Goal: Task Accomplishment & Management: Complete application form

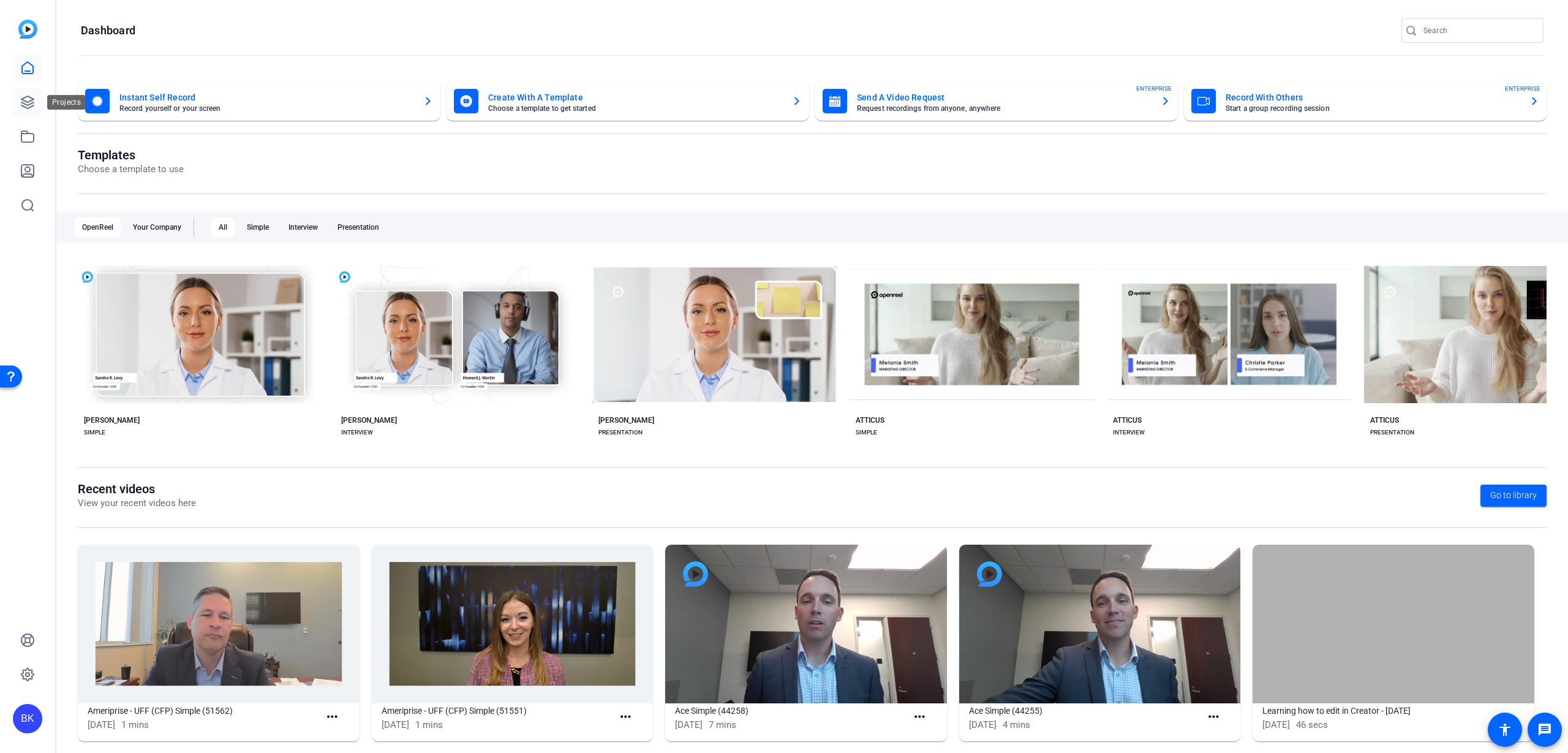
click at [29, 104] on icon at bounding box center [27, 102] width 12 height 12
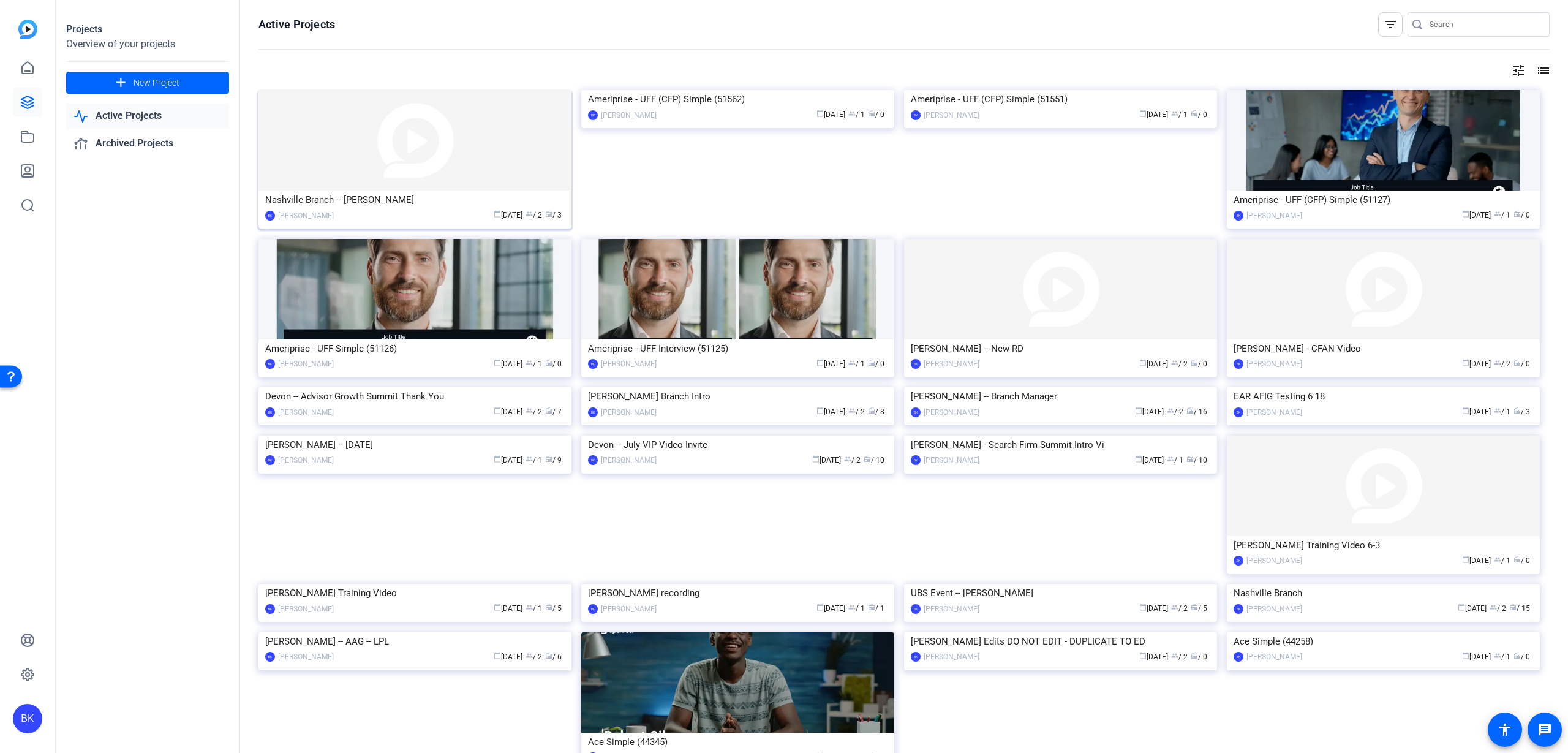
click at [427, 146] on img at bounding box center [415, 140] width 313 height 100
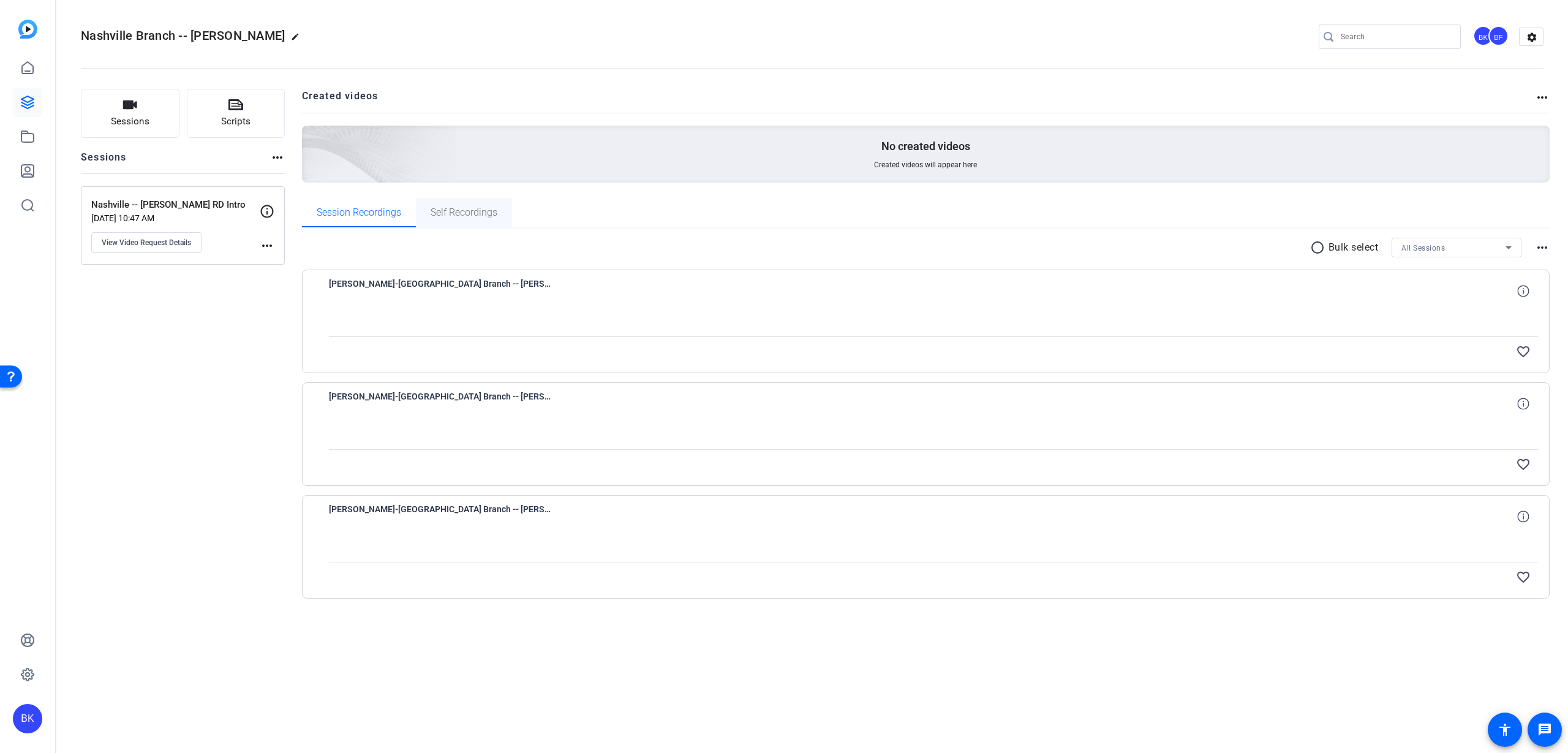
click at [469, 217] on span "Self Recordings" at bounding box center [464, 213] width 67 height 10
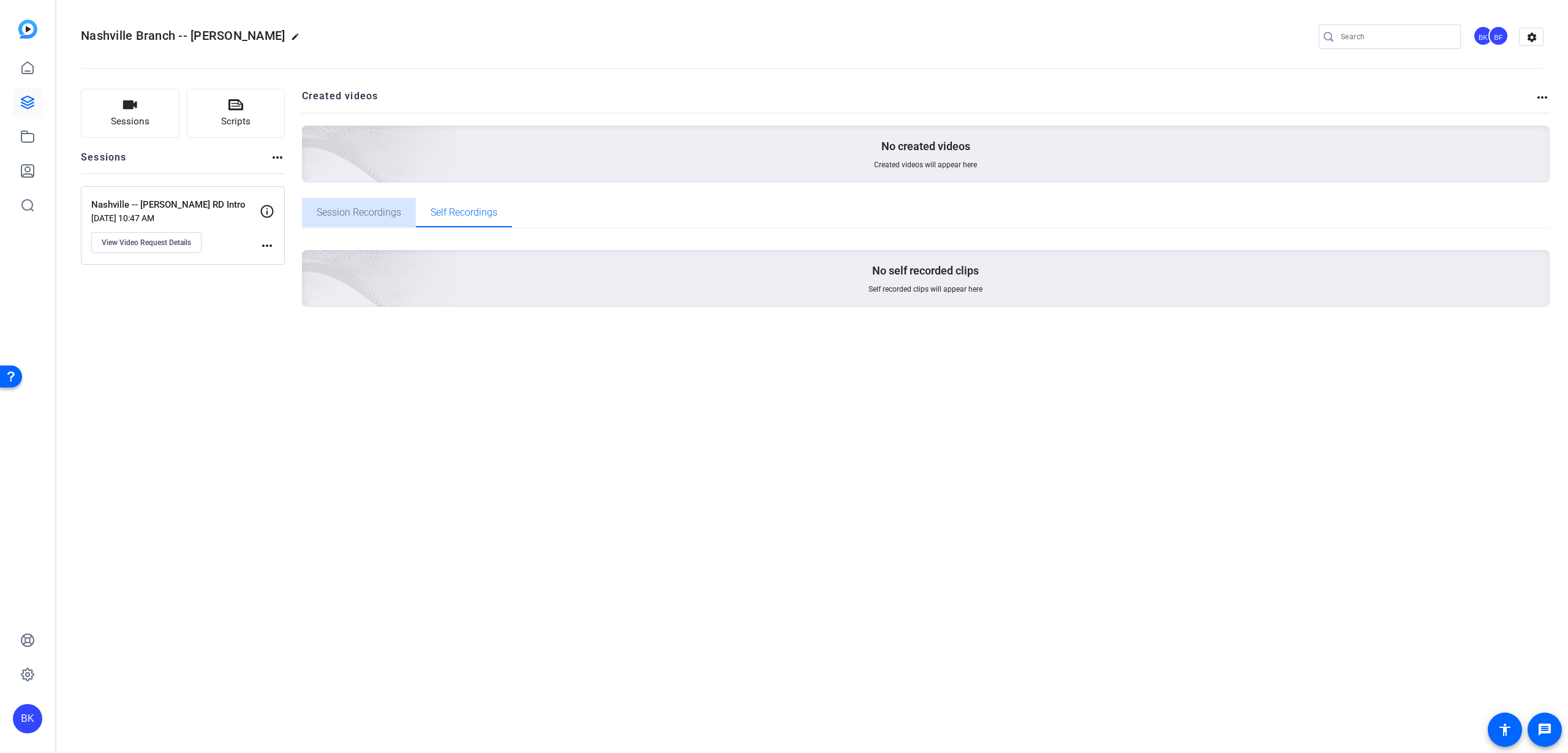
click at [357, 212] on span "Session Recordings" at bounding box center [359, 213] width 85 height 10
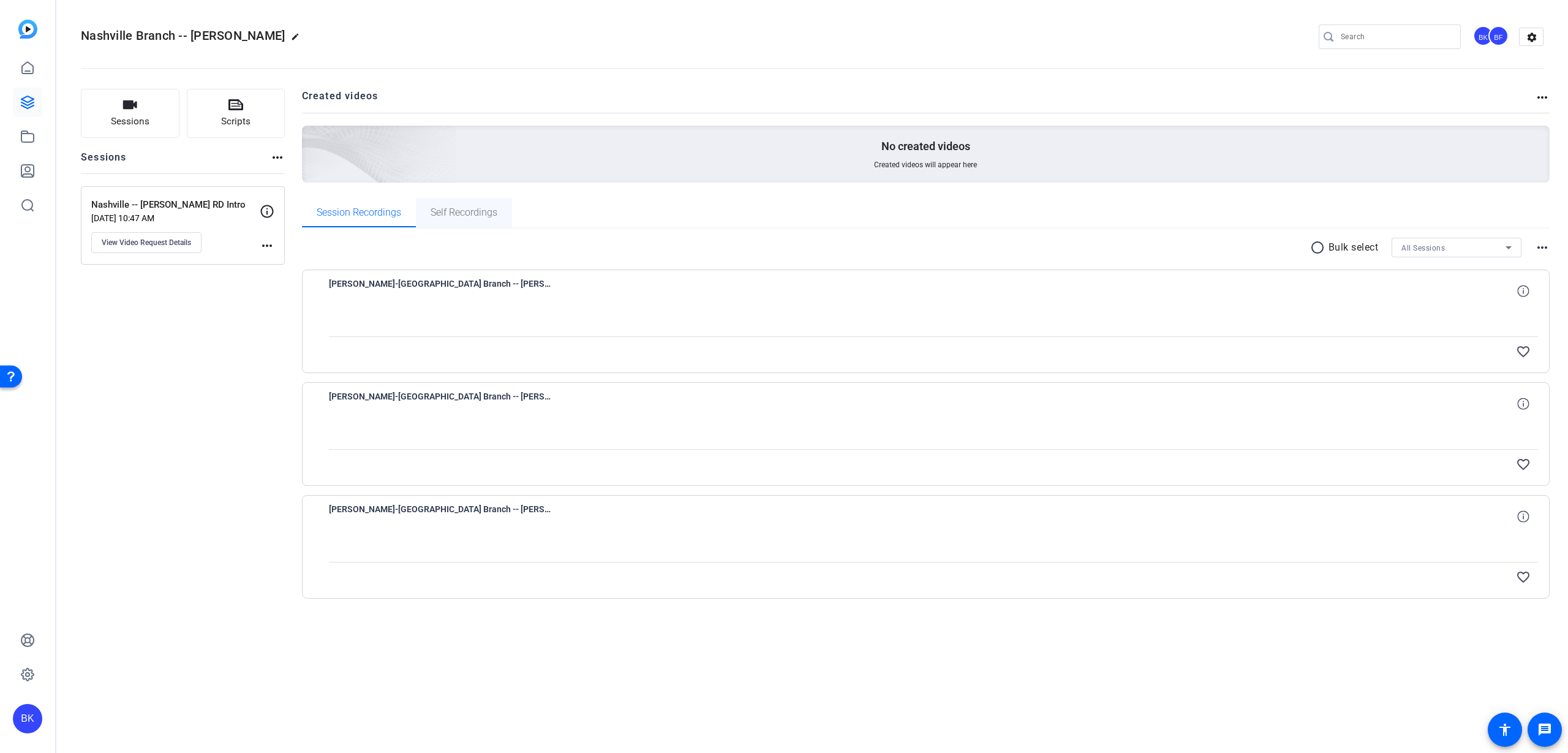
click at [473, 210] on span "Self Recordings" at bounding box center [464, 213] width 67 height 10
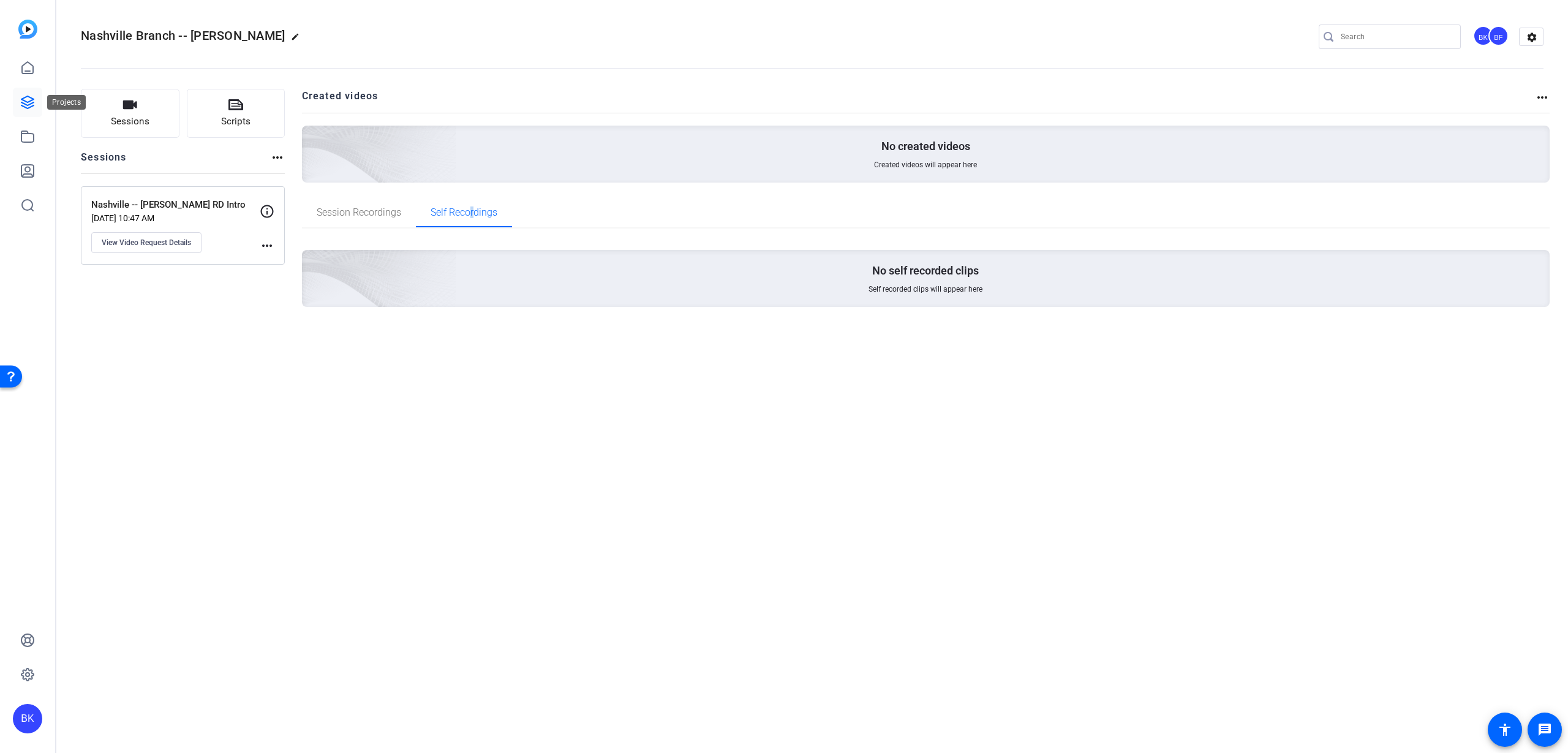
click at [29, 97] on icon at bounding box center [28, 102] width 15 height 15
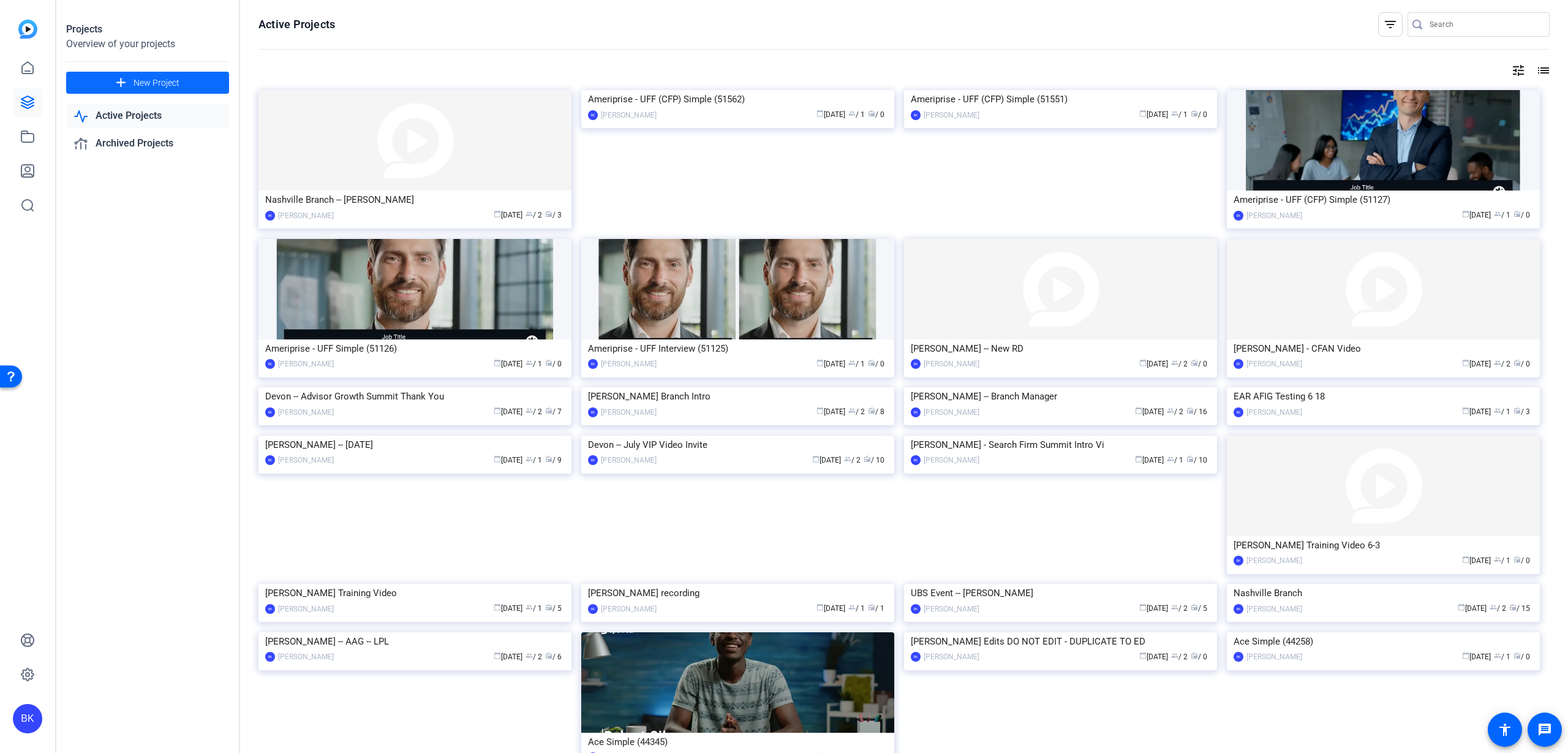
click at [156, 80] on span "New Project" at bounding box center [157, 83] width 46 height 13
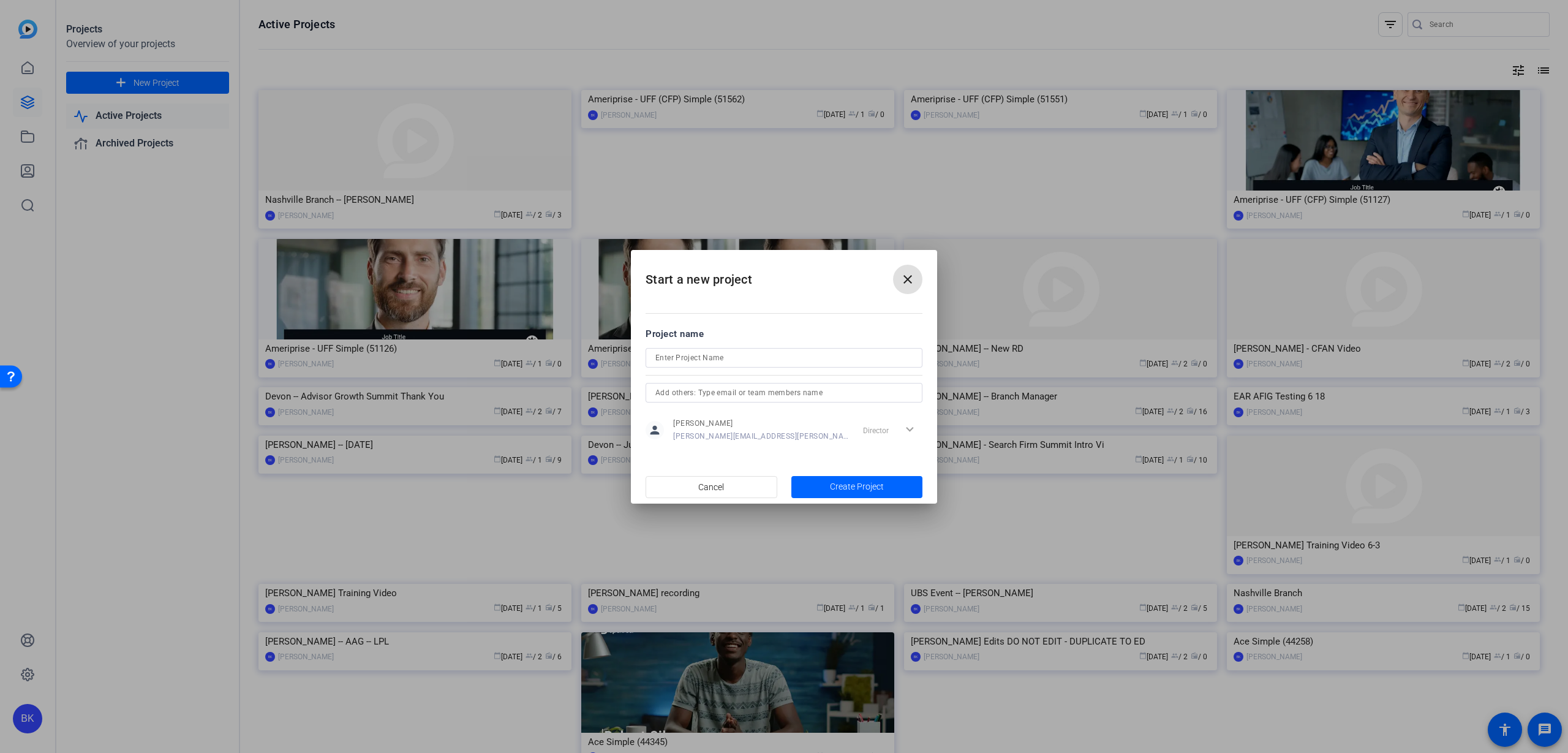
click at [699, 358] on input at bounding box center [783, 357] width 257 height 15
type input "Bill K Mobile Test"
click at [862, 482] on span "Create Project" at bounding box center [857, 487] width 54 height 13
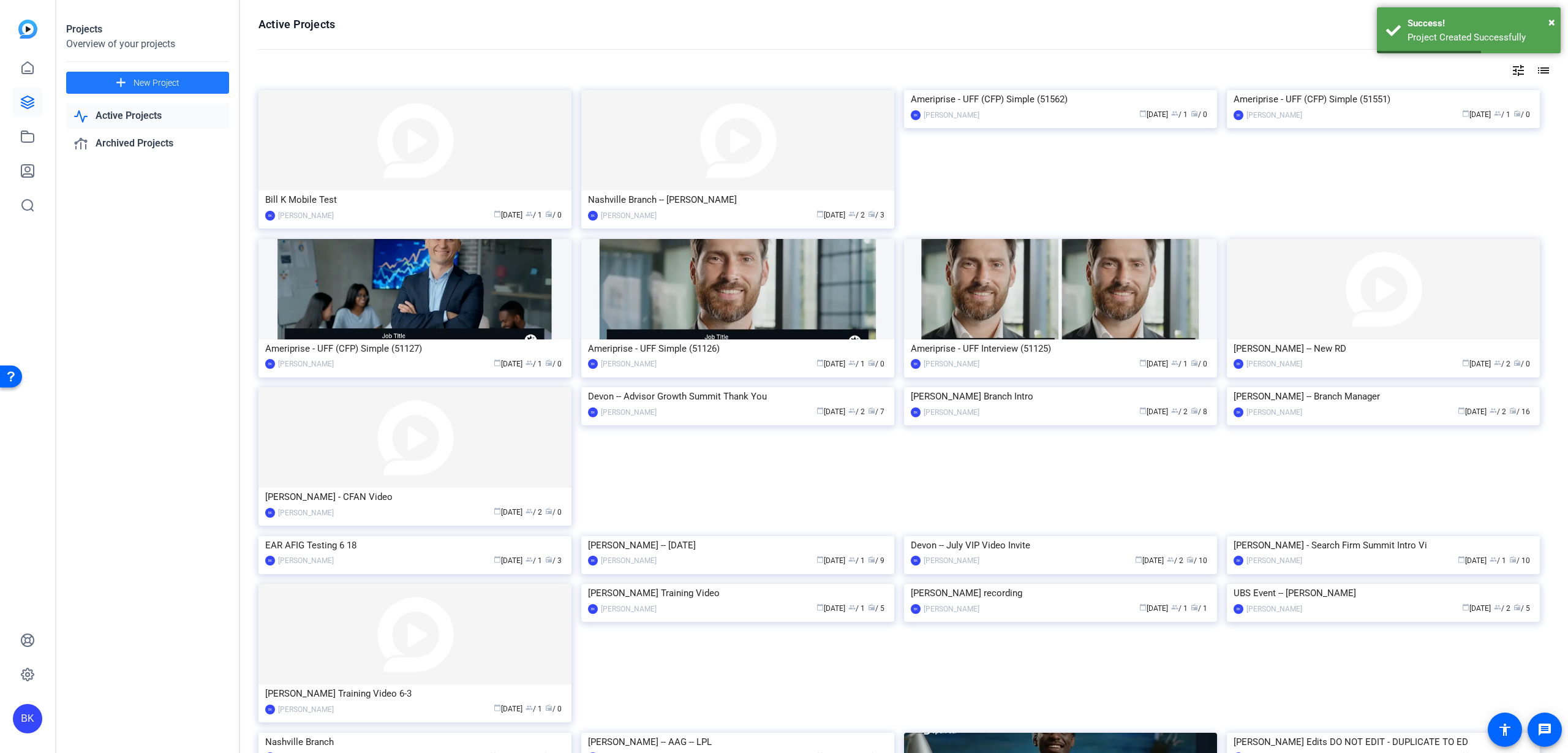
click at [453, 126] on img at bounding box center [415, 140] width 313 height 100
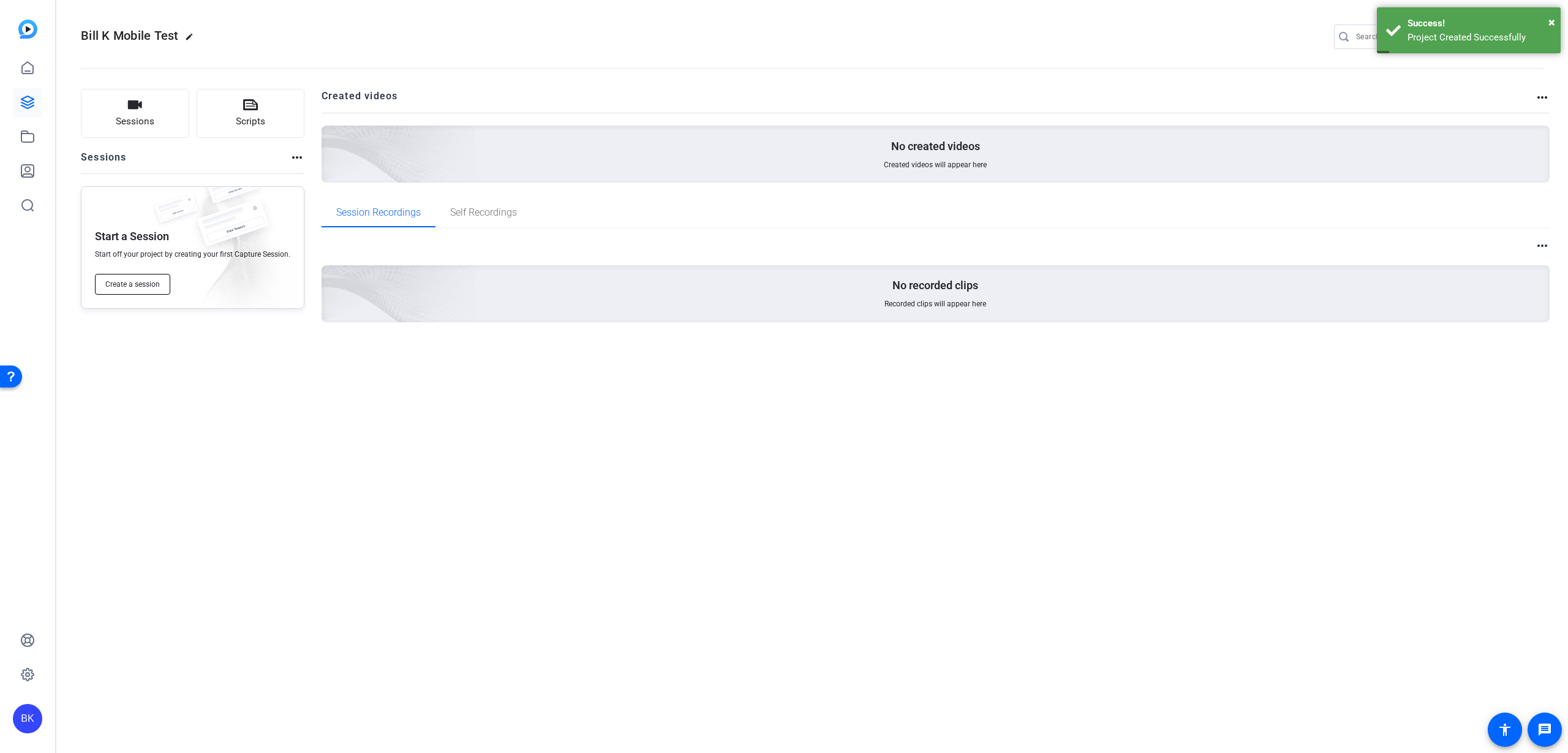
click at [158, 284] on span "Create a session" at bounding box center [132, 284] width 55 height 10
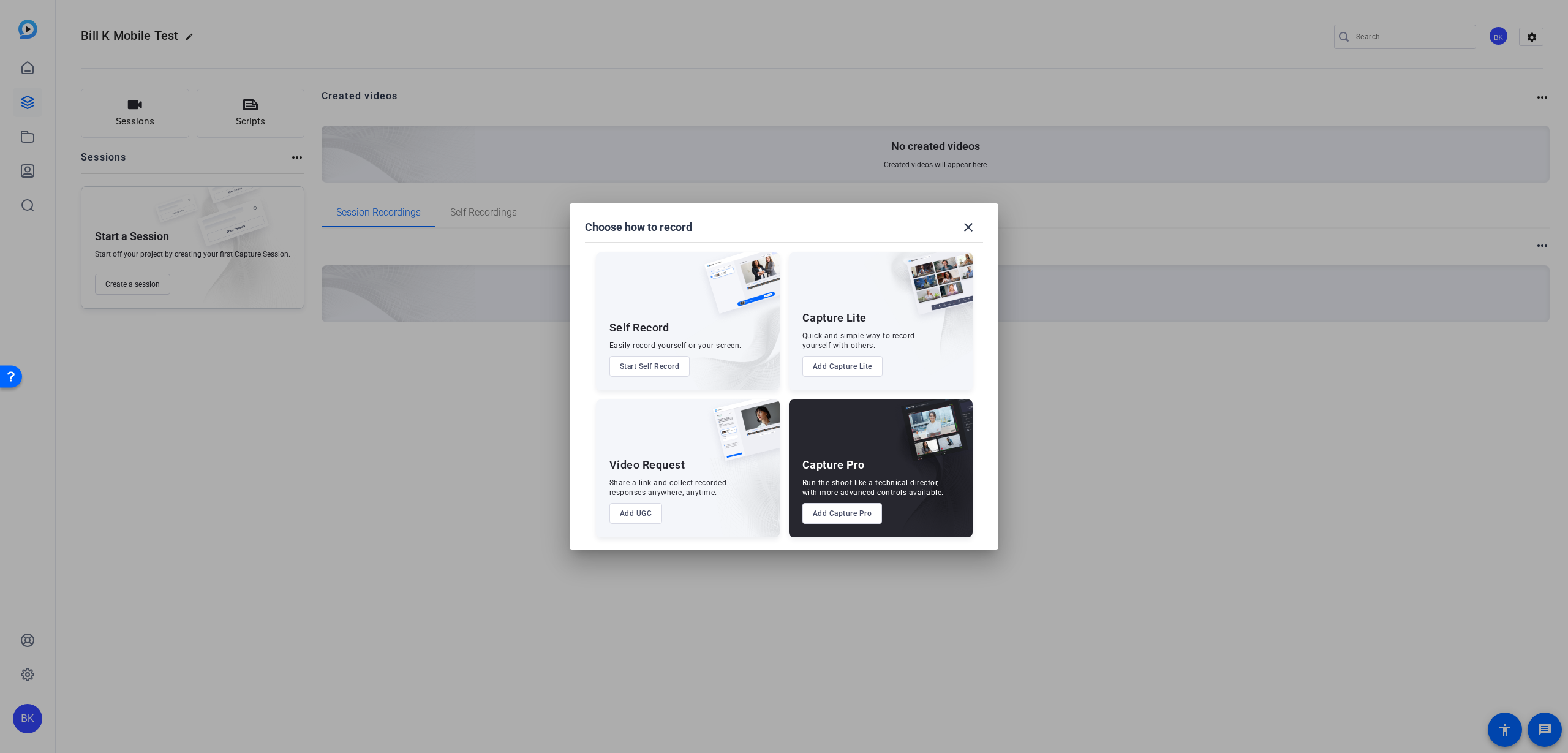
click at [640, 365] on button "Start Self Record" at bounding box center [649, 366] width 81 height 21
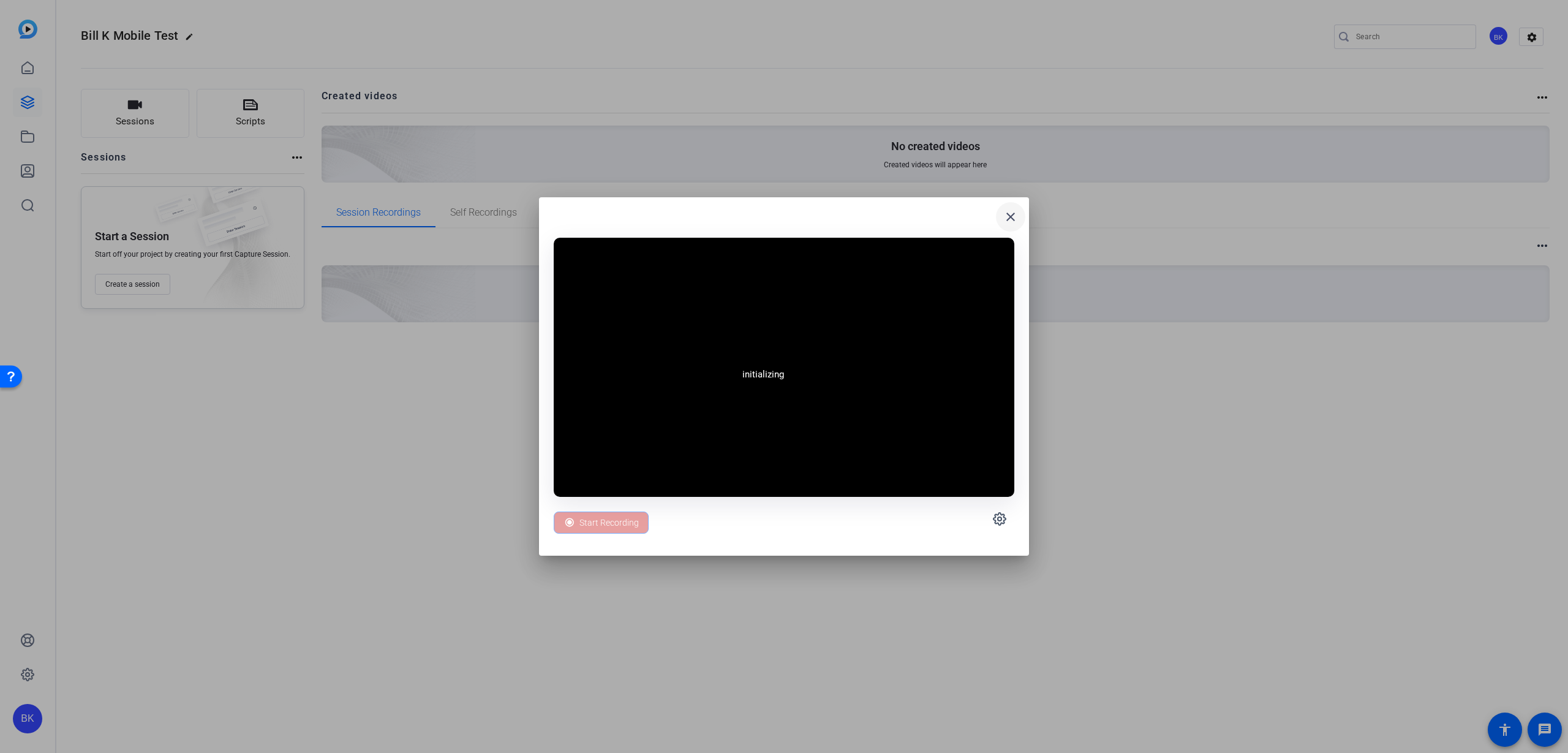
click at [1016, 215] on mat-icon "close" at bounding box center [1011, 217] width 15 height 15
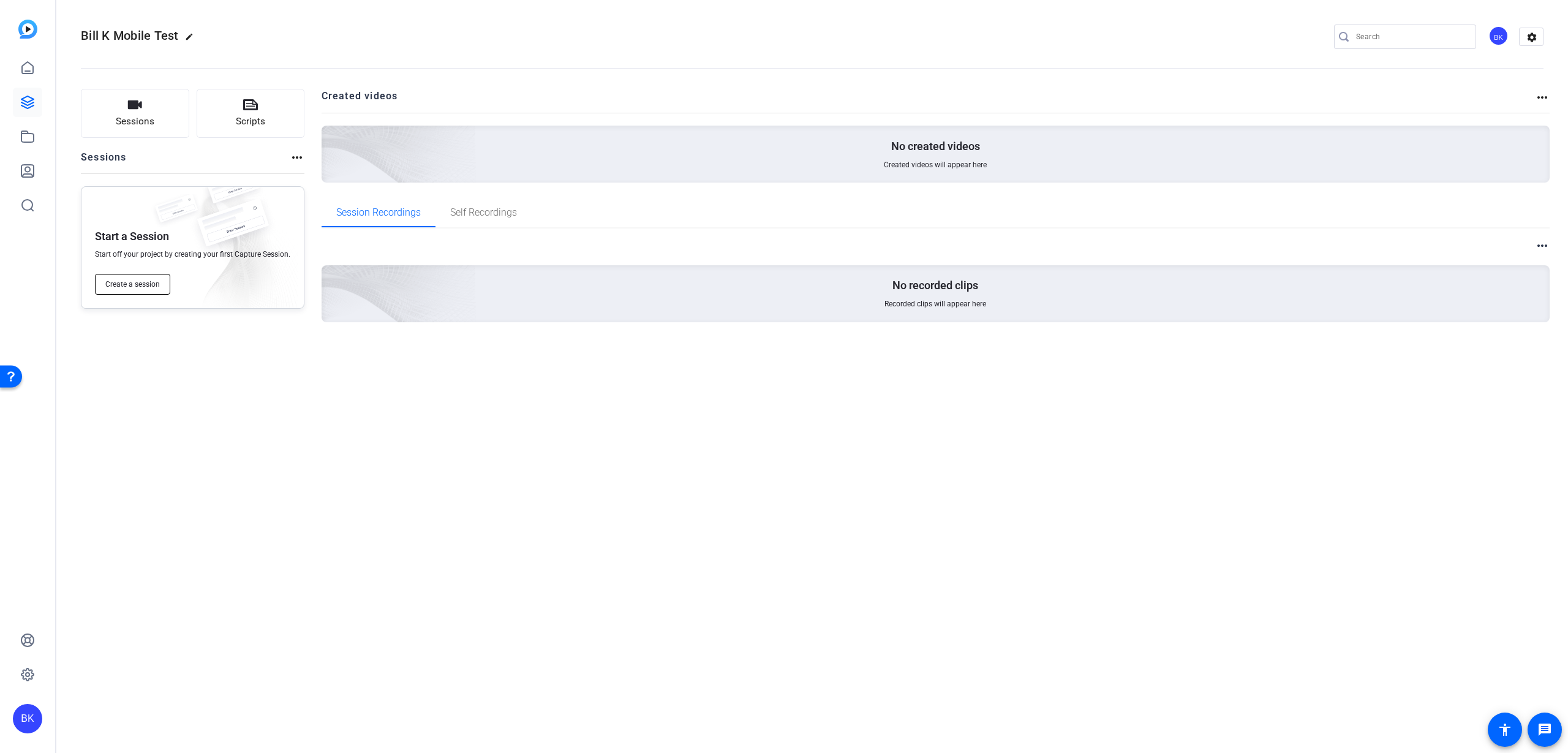
click at [144, 284] on span "Create a session" at bounding box center [132, 284] width 55 height 10
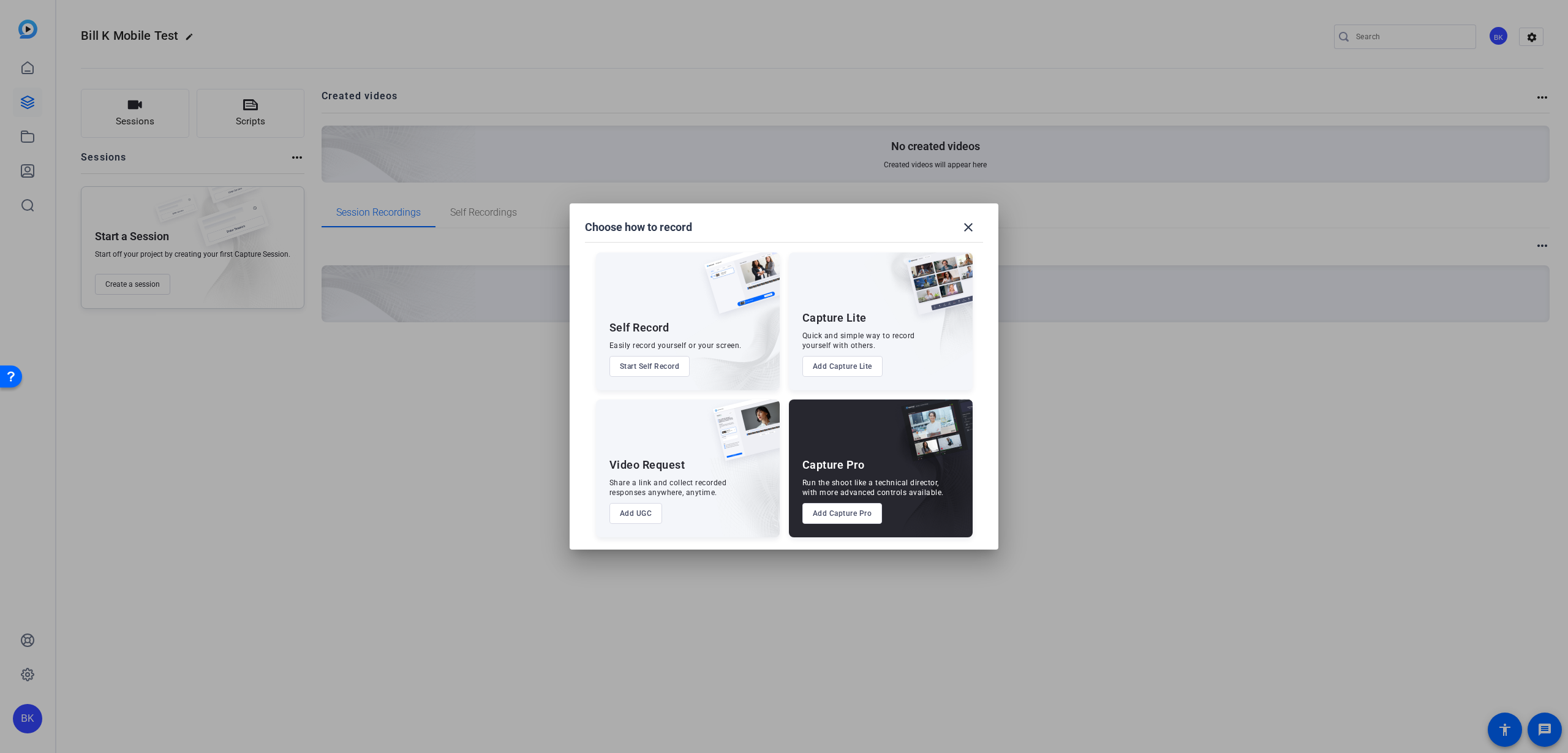
click at [638, 516] on button "Add UGC" at bounding box center [636, 513] width 53 height 21
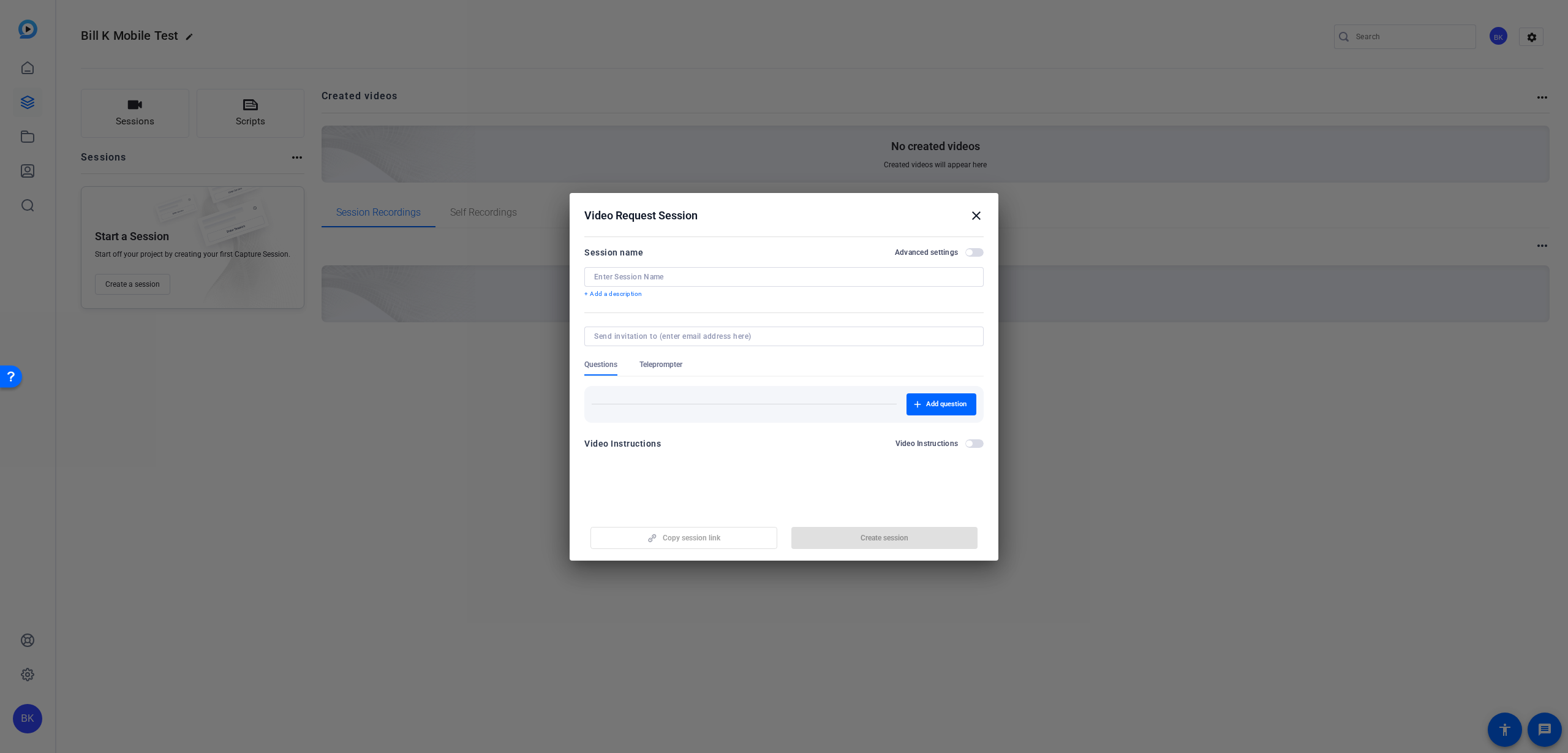
click at [684, 274] on input at bounding box center [784, 277] width 380 height 10
type input "Bill K mobile test"
click at [773, 335] on input at bounding box center [782, 336] width 375 height 10
type input "[EMAIL_ADDRESS][DOMAIN_NAME]"
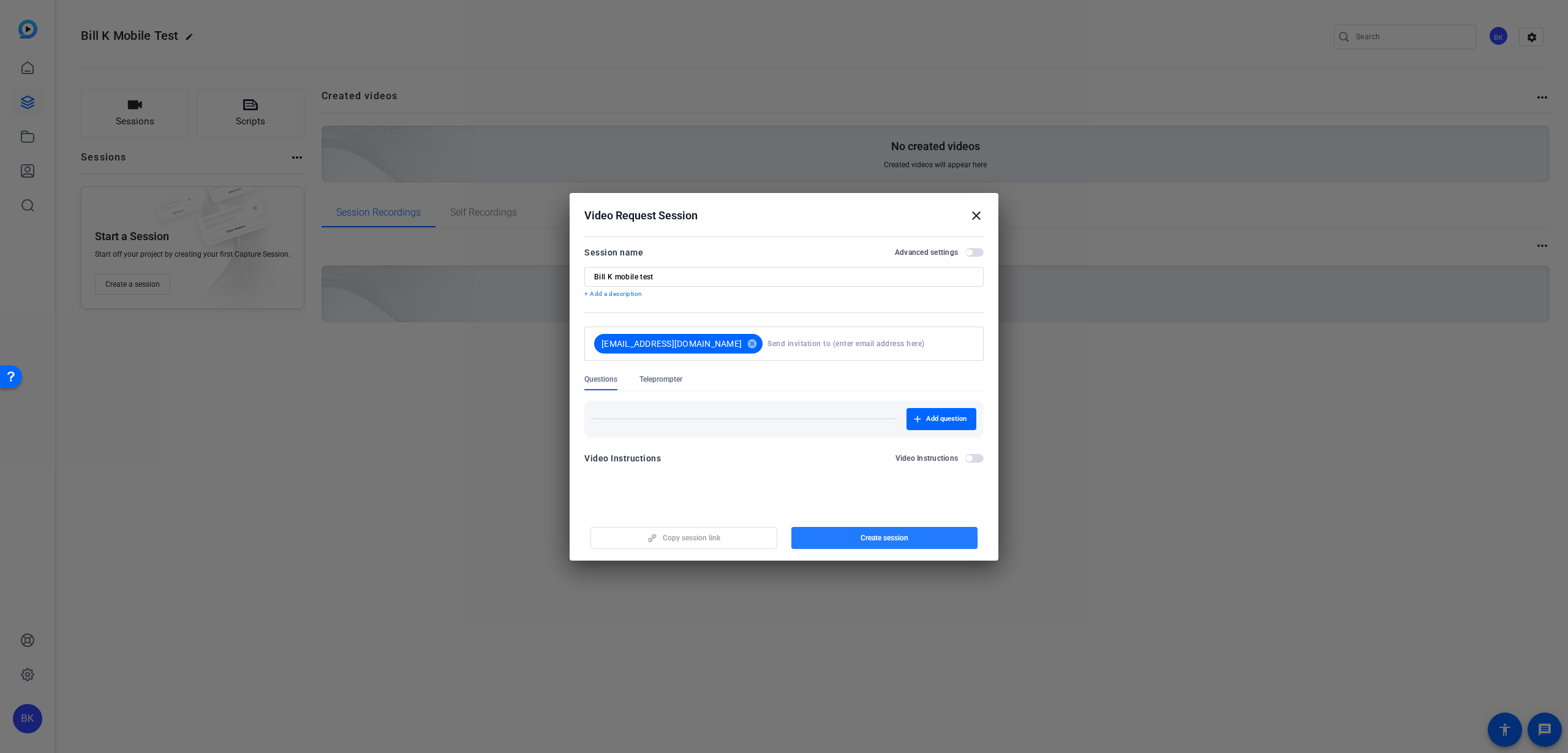
click at [889, 538] on span "Create session" at bounding box center [884, 538] width 48 height 10
click at [904, 537] on span "Update session" at bounding box center [884, 538] width 51 height 10
click at [977, 214] on mat-icon "close" at bounding box center [977, 215] width 15 height 15
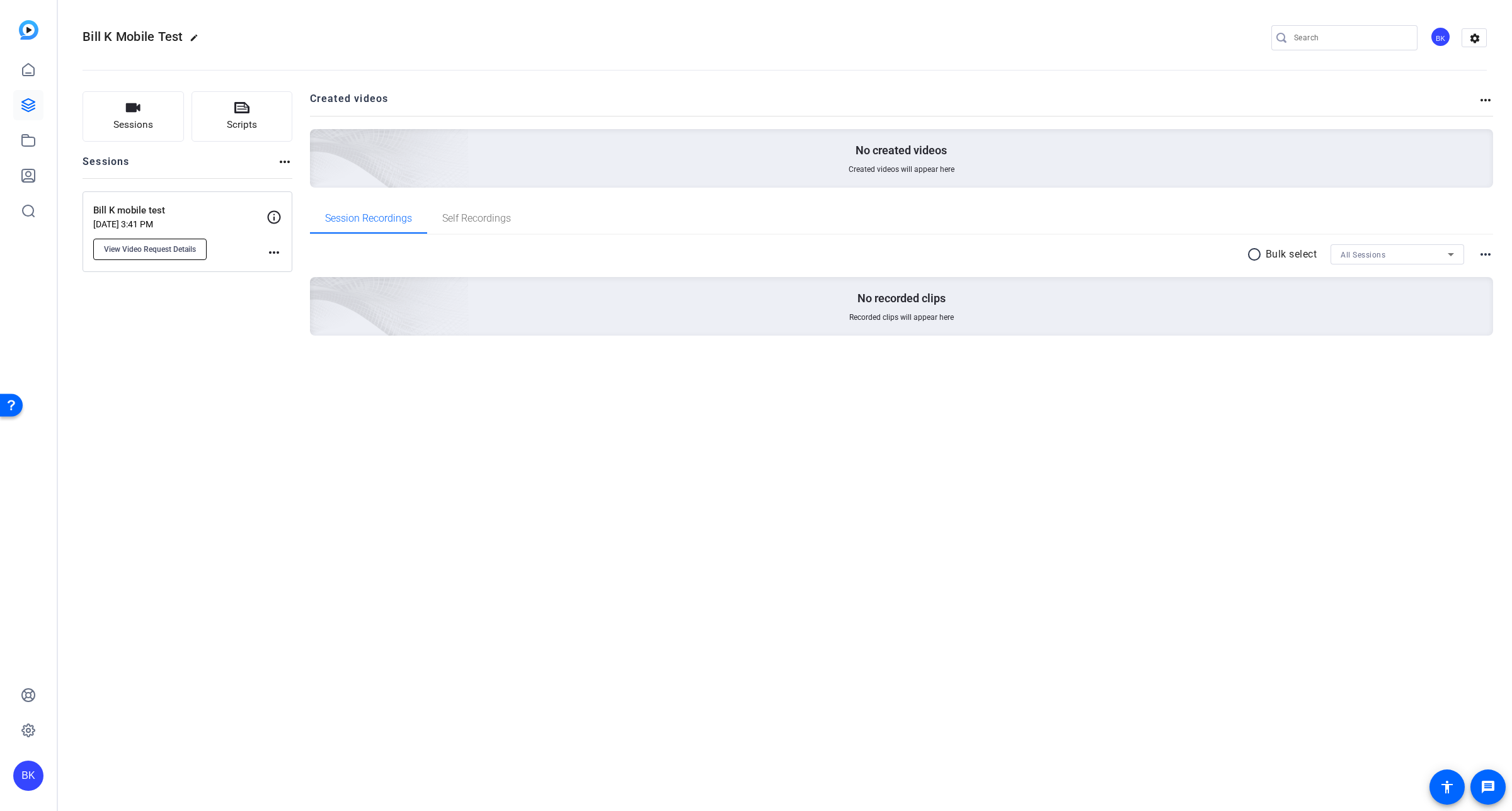
click at [163, 252] on span "View Video Request Details" at bounding box center [150, 249] width 92 height 10
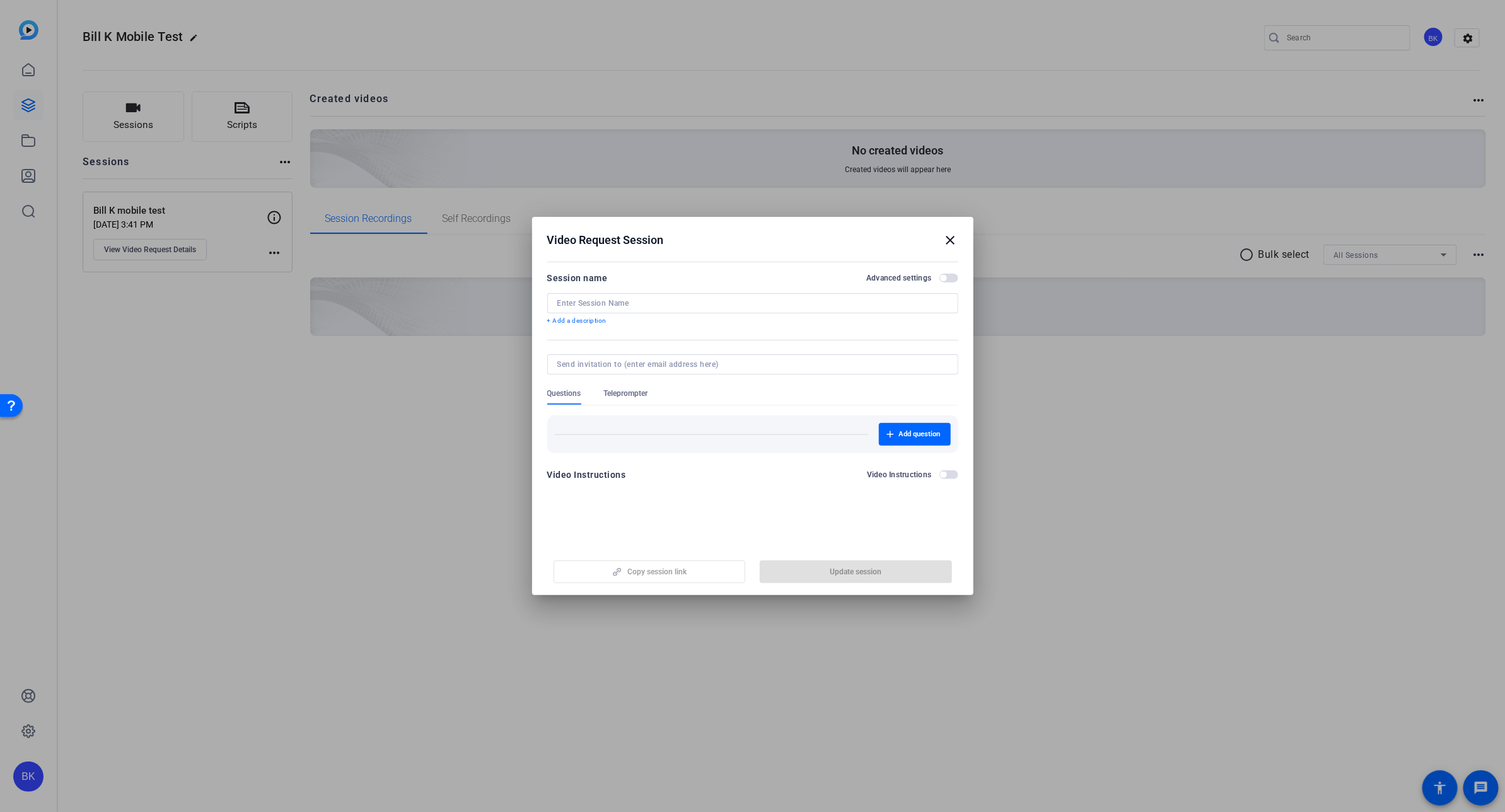
type input "Bill K mobile test"
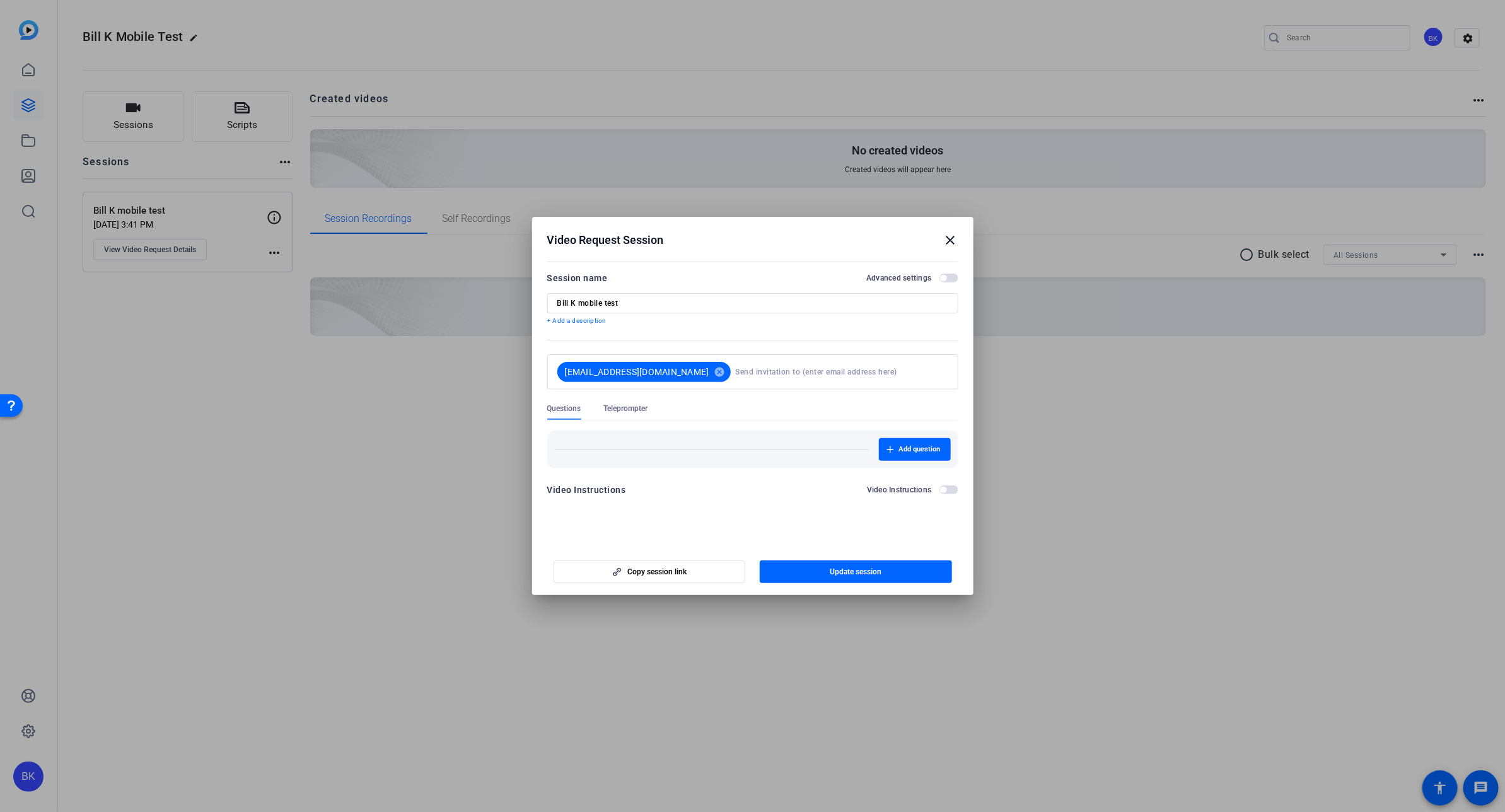
click at [944, 275] on span "button" at bounding box center [944, 278] width 7 height 7
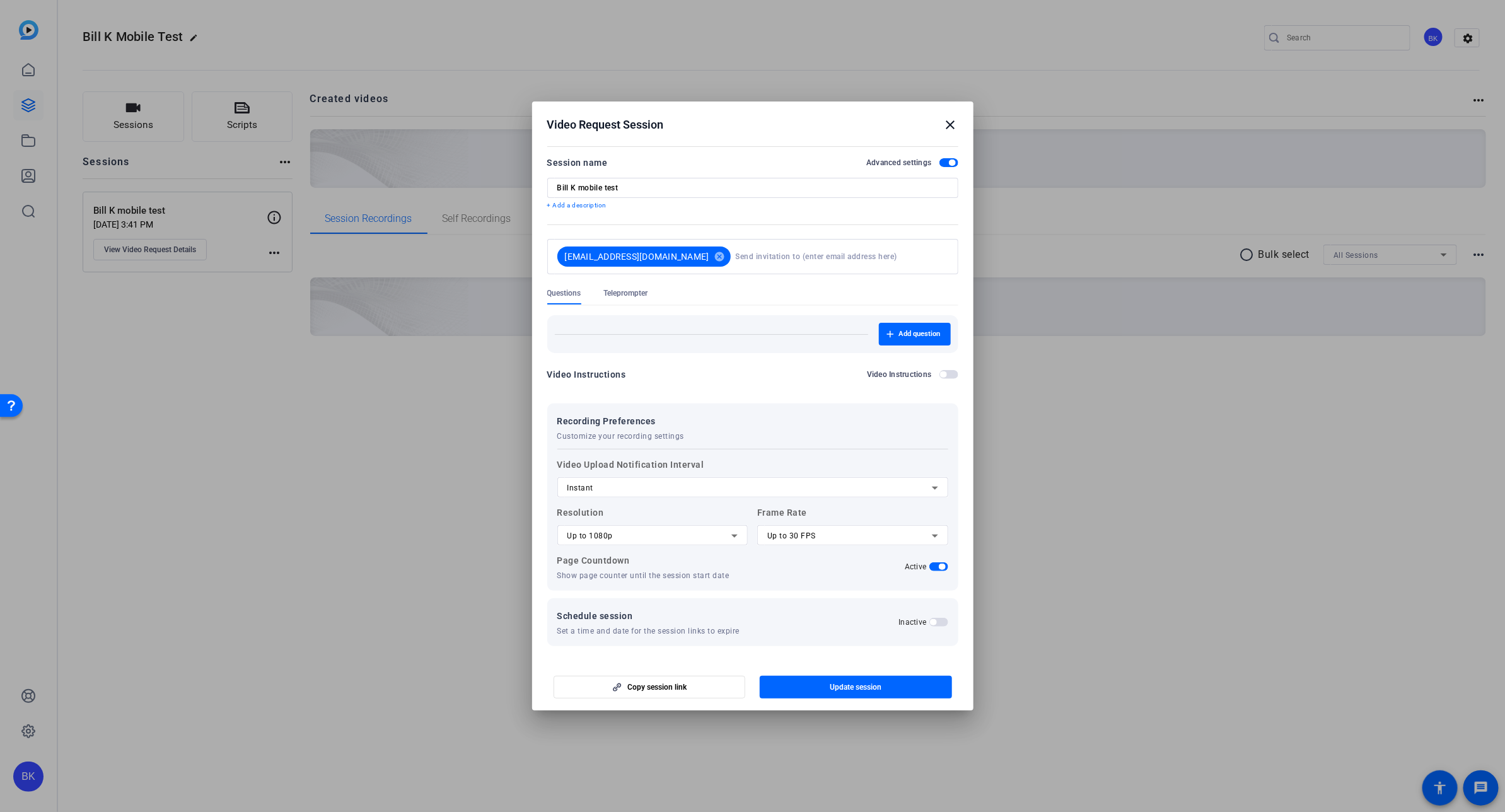
click at [950, 160] on span "button" at bounding box center [952, 163] width 7 height 7
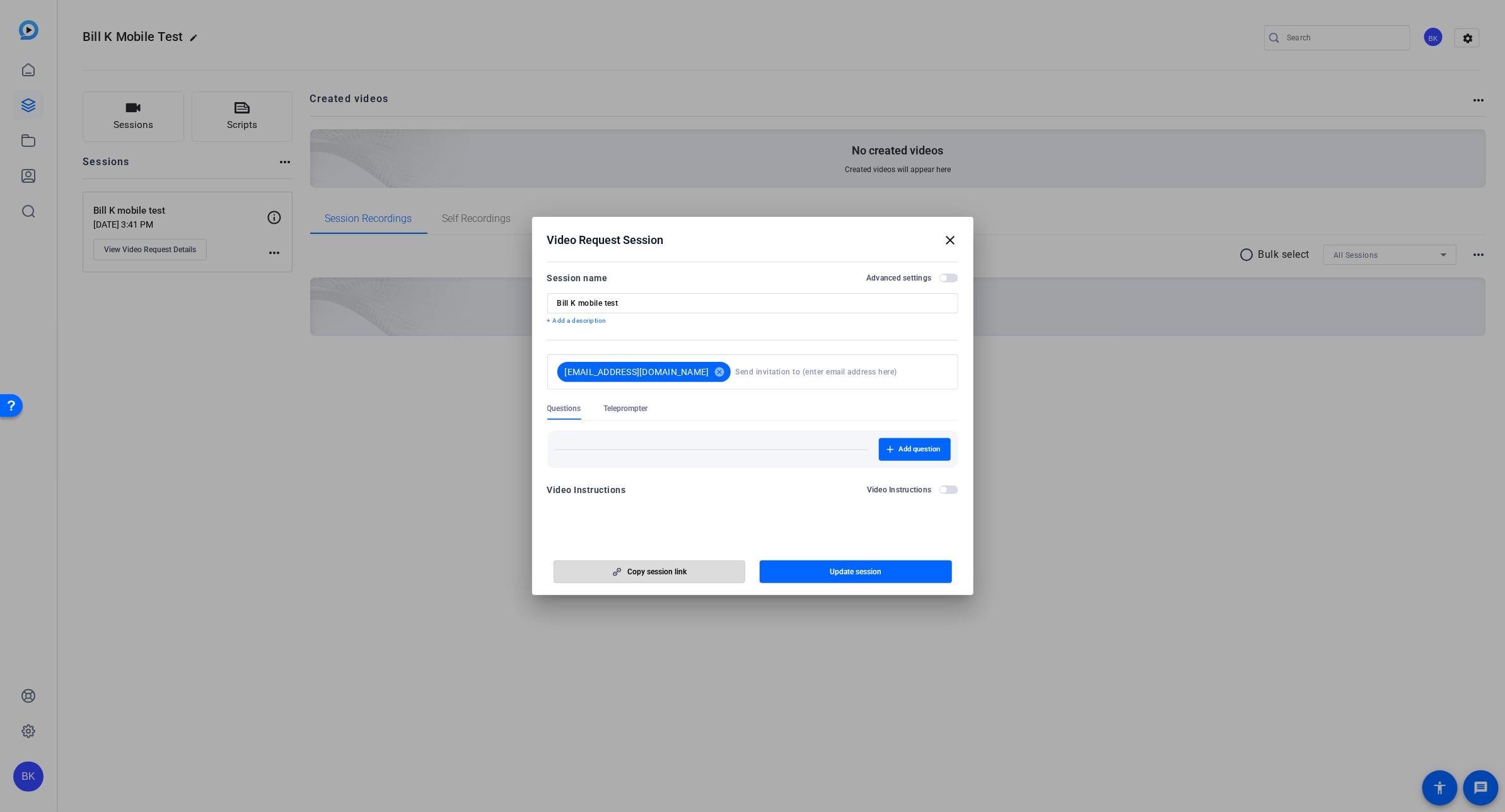
click at [700, 571] on span "button" at bounding box center [650, 572] width 191 height 30
click at [372, 465] on div at bounding box center [752, 406] width 1505 height 812
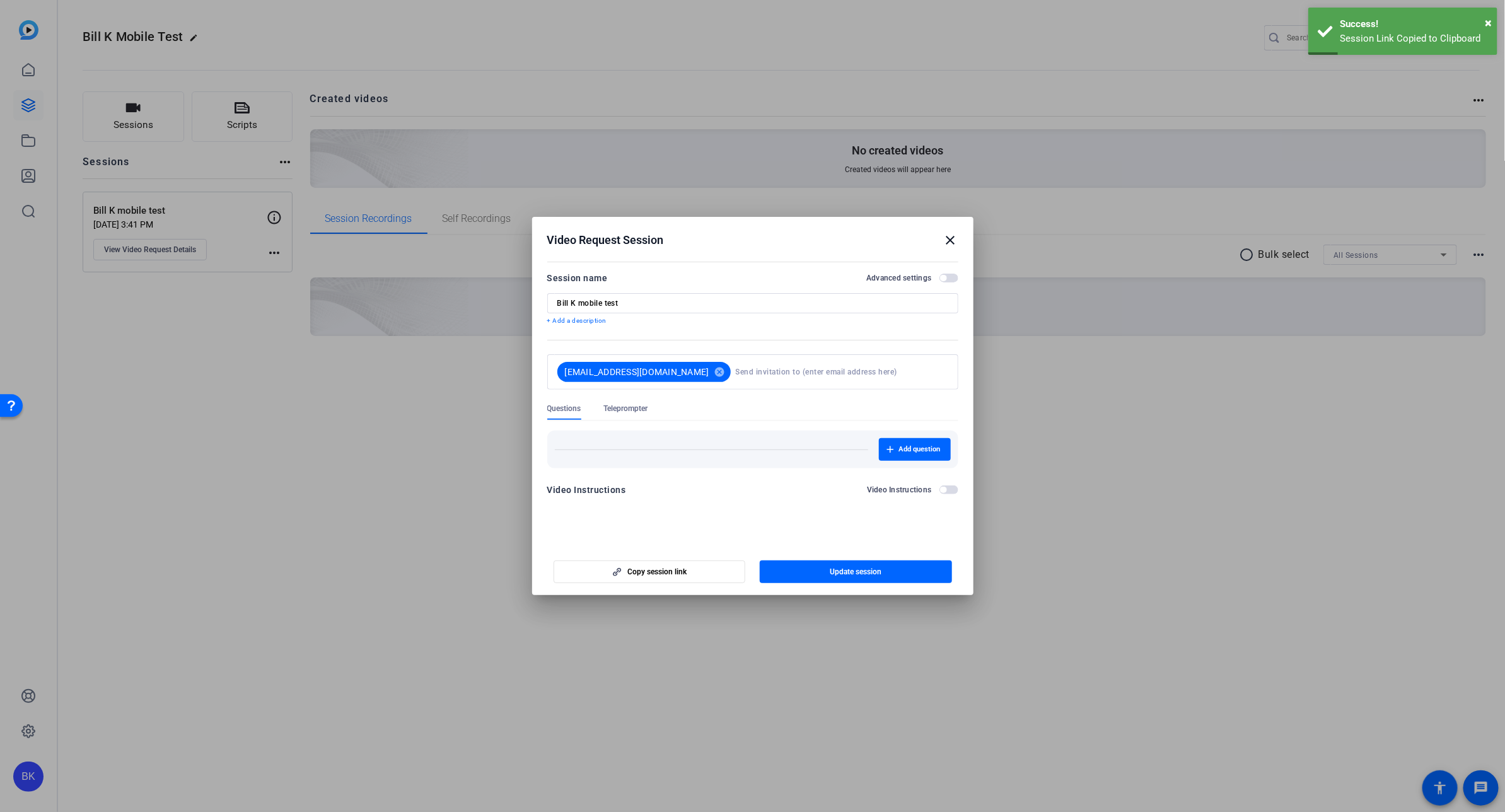
click at [949, 239] on mat-icon "close" at bounding box center [951, 240] width 15 height 15
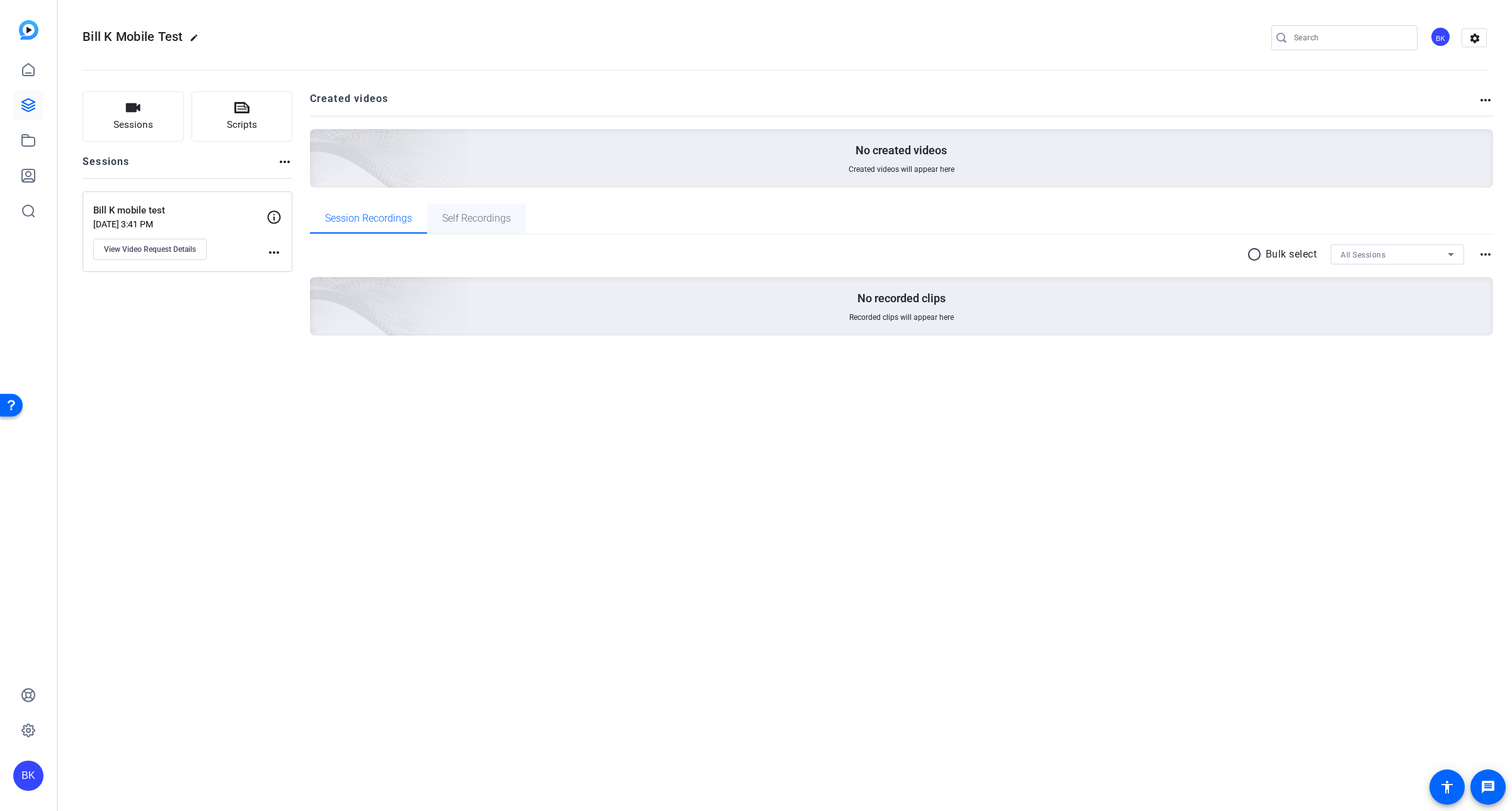
click at [496, 221] on span "Self Recordings" at bounding box center [477, 219] width 69 height 10
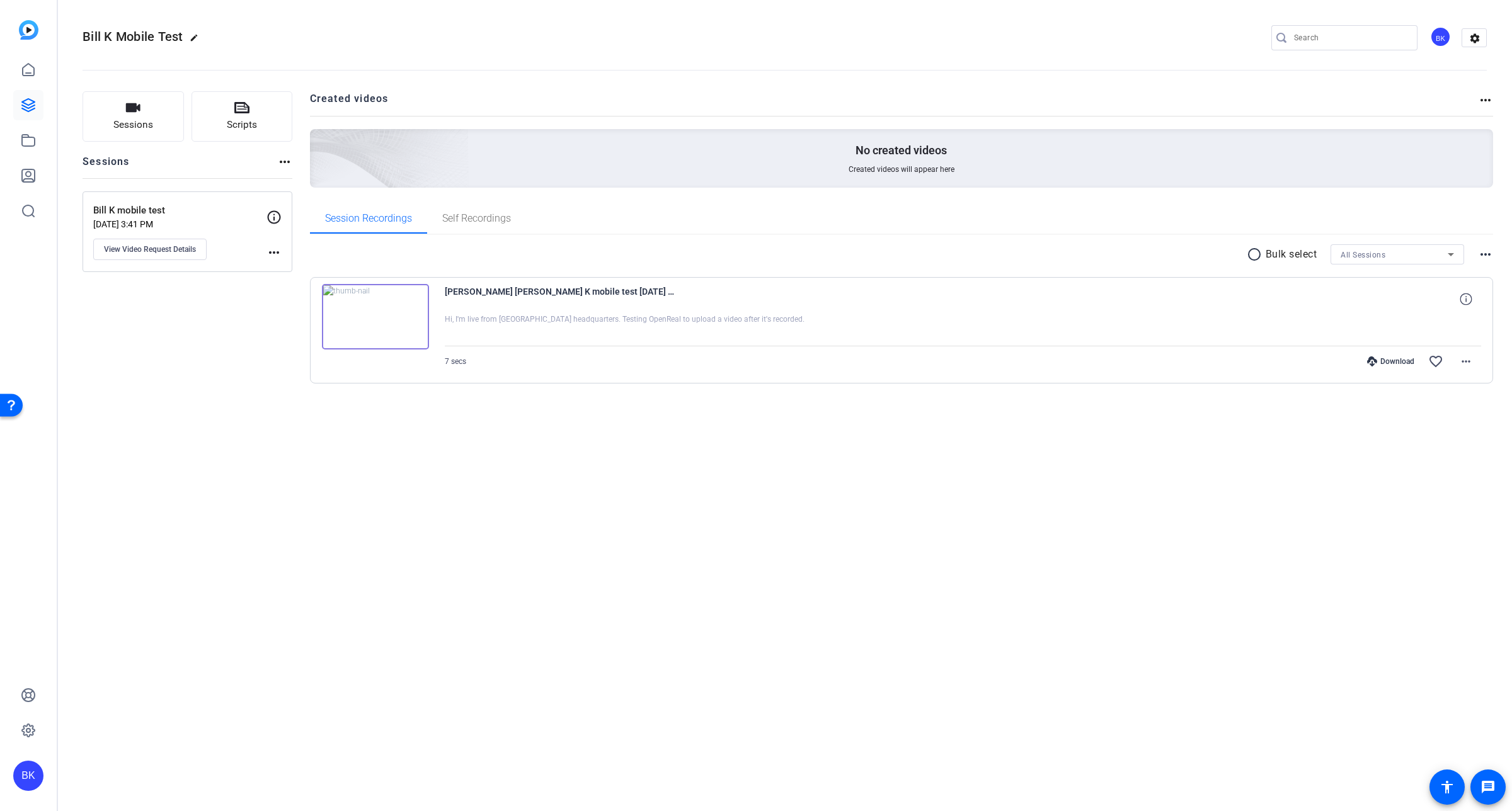
click at [281, 252] on mat-icon "more_horiz" at bounding box center [274, 252] width 15 height 15
click at [259, 302] on div at bounding box center [756, 405] width 1512 height 811
click at [172, 249] on span "View Video Request Details" at bounding box center [150, 249] width 92 height 10
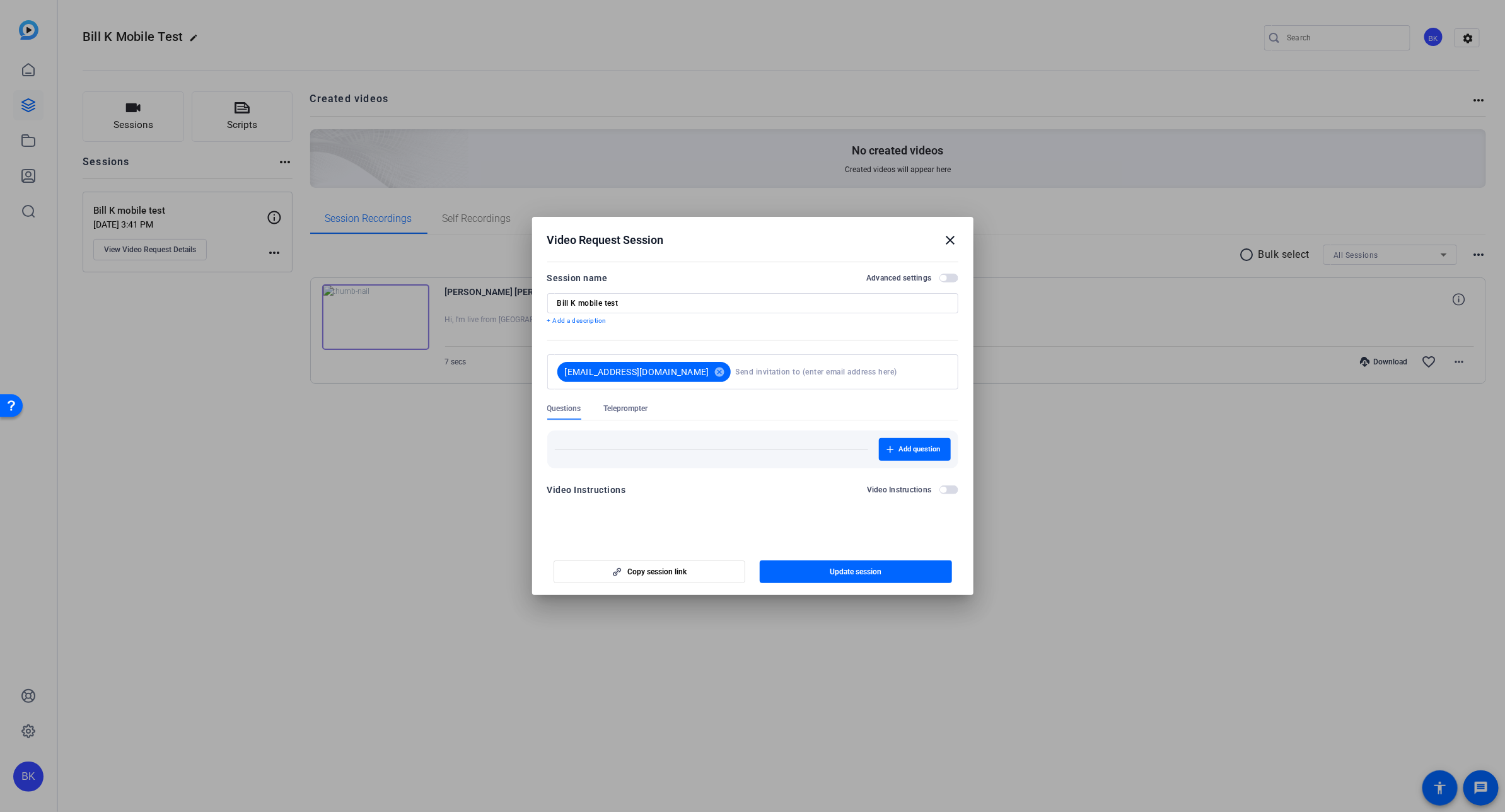
click at [953, 237] on mat-icon "close" at bounding box center [951, 240] width 15 height 15
